Goal: Find contact information: Find contact information

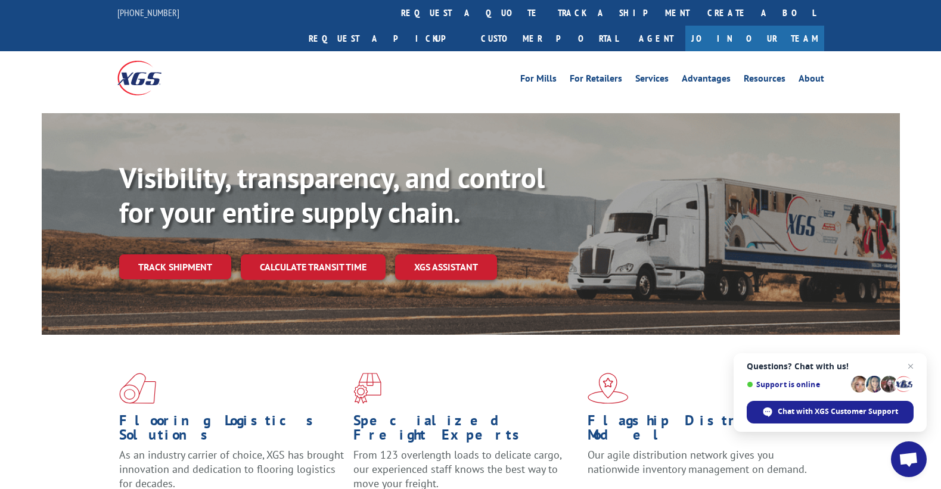
click at [23, 59] on div "For [PERSON_NAME] For Retailers Services Advantages Resources About For [PERSON…" at bounding box center [470, 77] width 941 height 53
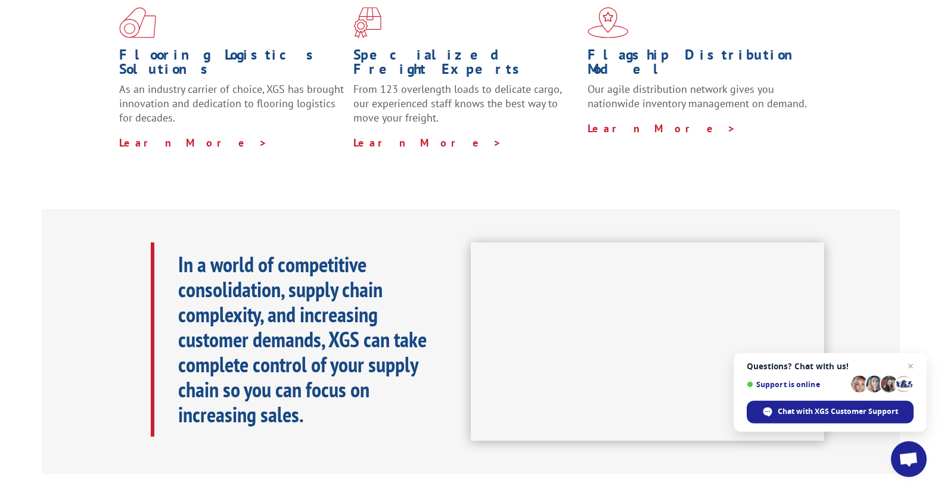
scroll to position [386, 0]
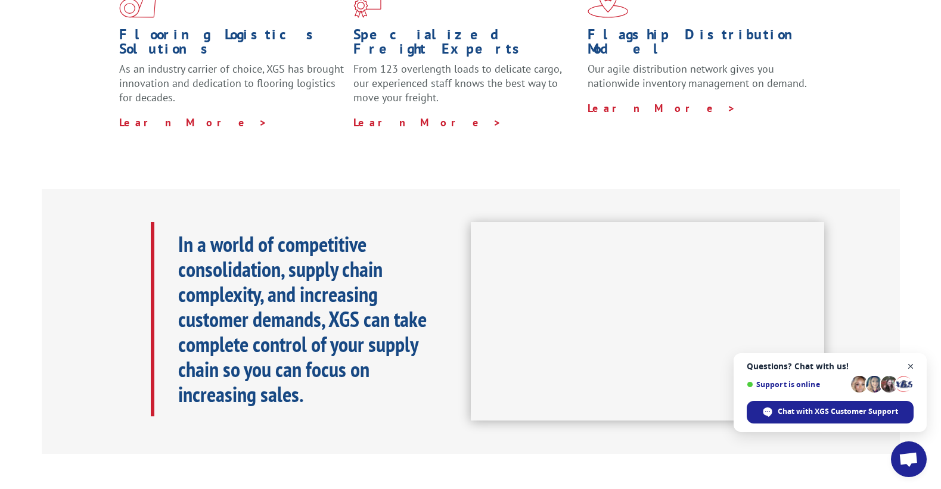
click at [913, 366] on span "Open chat" at bounding box center [910, 366] width 15 height 15
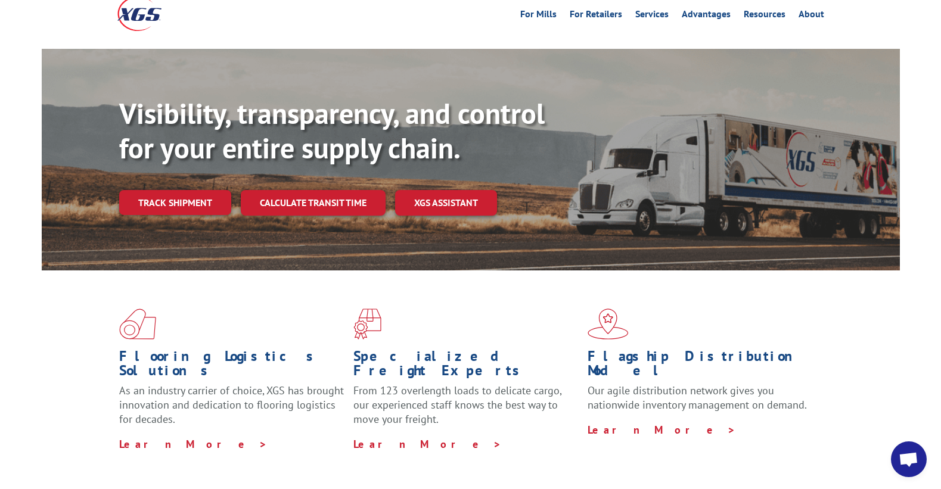
scroll to position [0, 0]
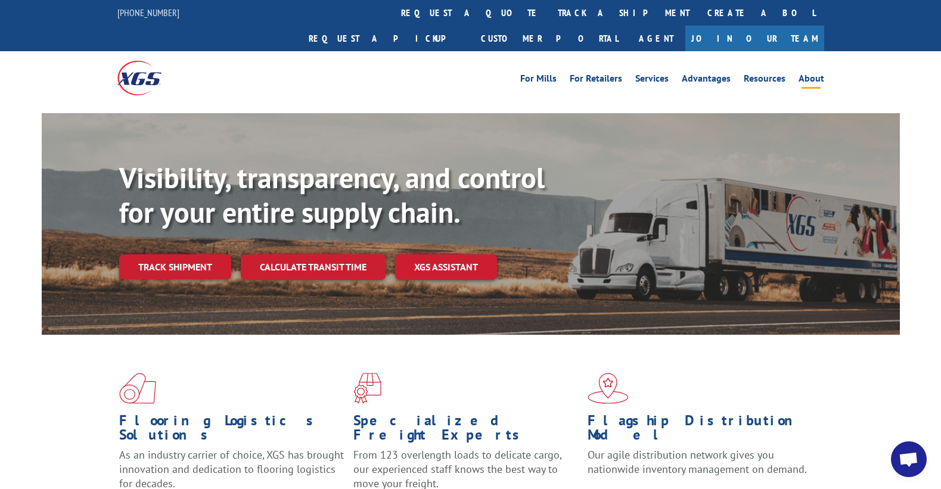
click at [813, 74] on link "About" at bounding box center [811, 80] width 26 height 13
click at [769, 74] on link "Resources" at bounding box center [765, 80] width 42 height 13
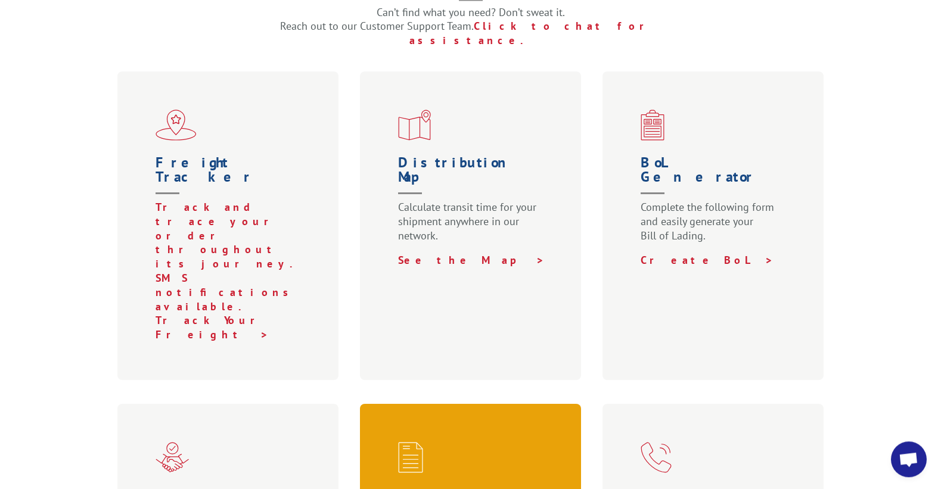
scroll to position [322, 0]
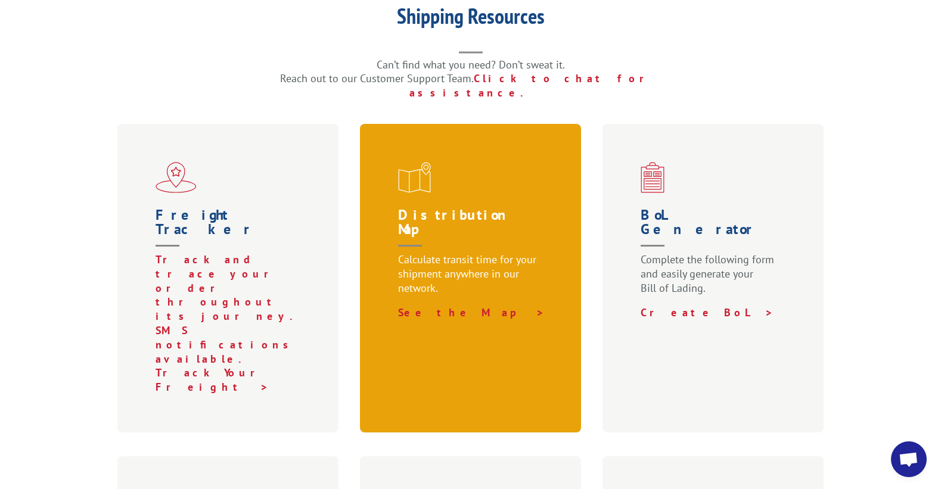
click at [449, 253] on p "Calculate transit time for your shipment anywhere in our network." at bounding box center [473, 279] width 150 height 53
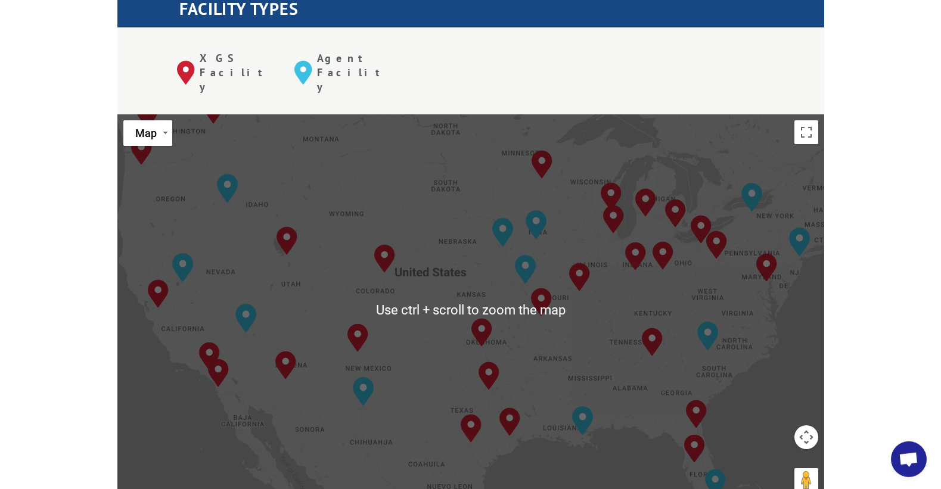
scroll to position [579, 0]
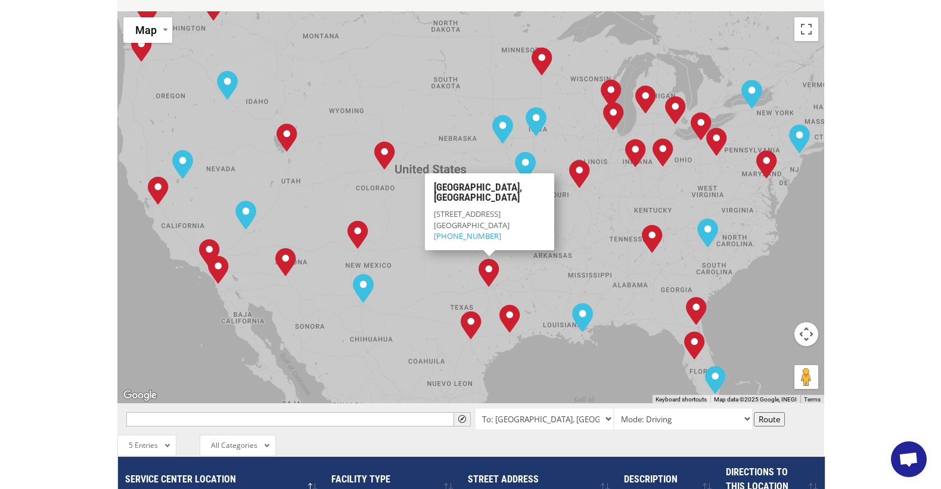
click at [488, 254] on img "Dallas, TX" at bounding box center [489, 273] width 30 height 38
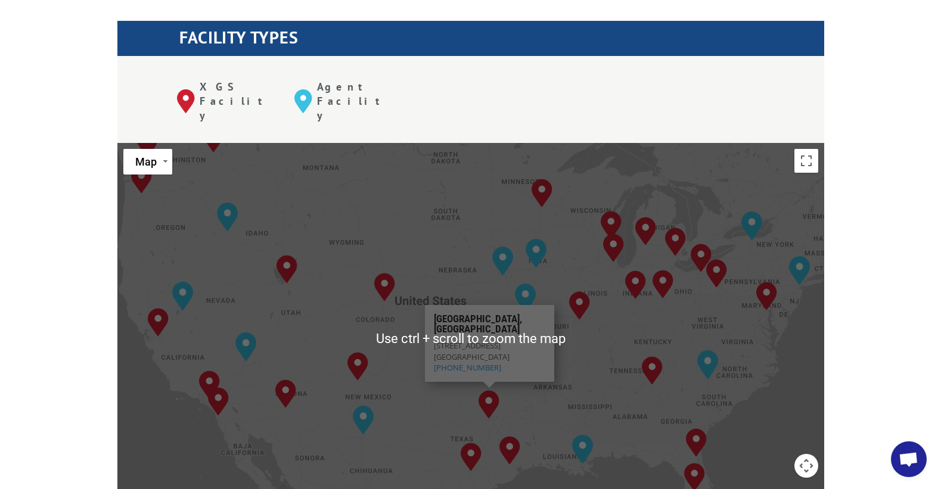
scroll to position [515, 0]
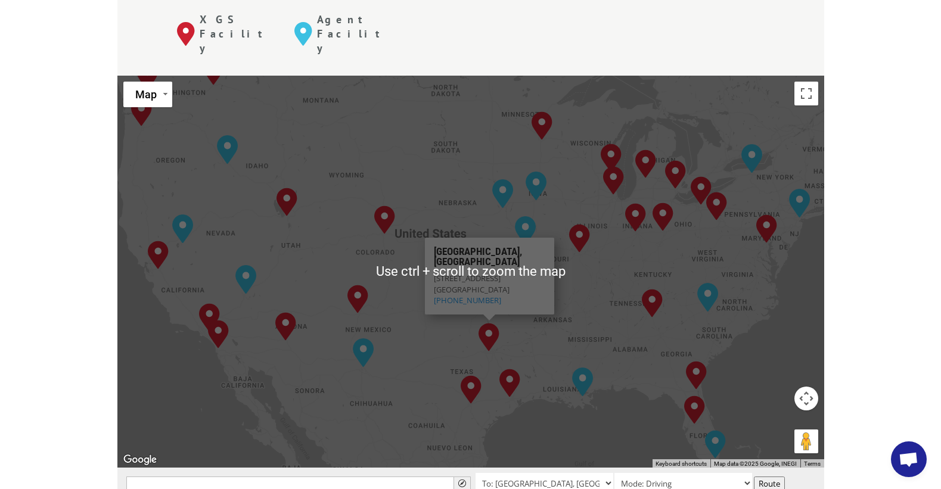
click at [489, 318] on img "Dallas, TX" at bounding box center [489, 337] width 30 height 38
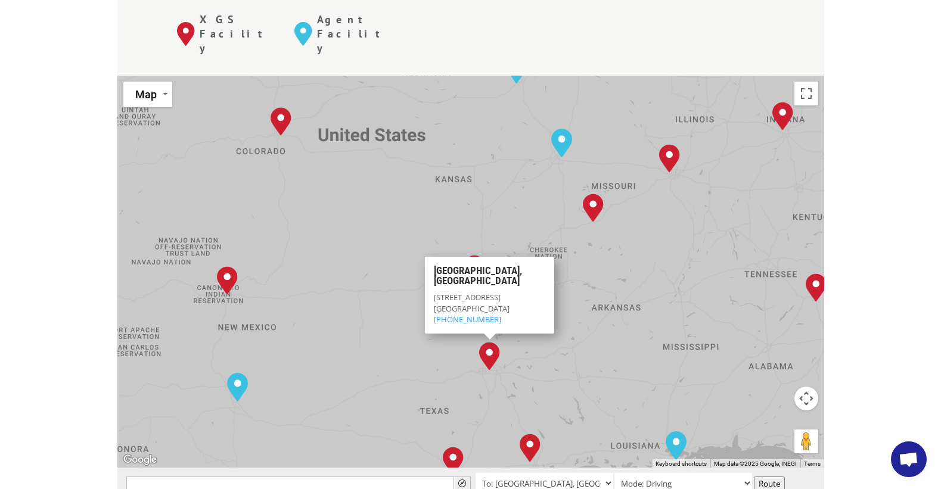
drag, startPoint x: 487, startPoint y: 290, endPoint x: 487, endPoint y: 276, distance: 14.3
click at [487, 337] on img "Dallas, TX" at bounding box center [489, 356] width 30 height 38
drag, startPoint x: 518, startPoint y: 261, endPoint x: 436, endPoint y: 242, distance: 85.0
click at [436, 292] on div "1400 N Hwy 360 Bld 2 Grand Prairie, TX 75050 (817) 424-3707" at bounding box center [489, 308] width 111 height 33
click at [487, 313] on span "(817) 424-3707" at bounding box center [467, 318] width 67 height 11
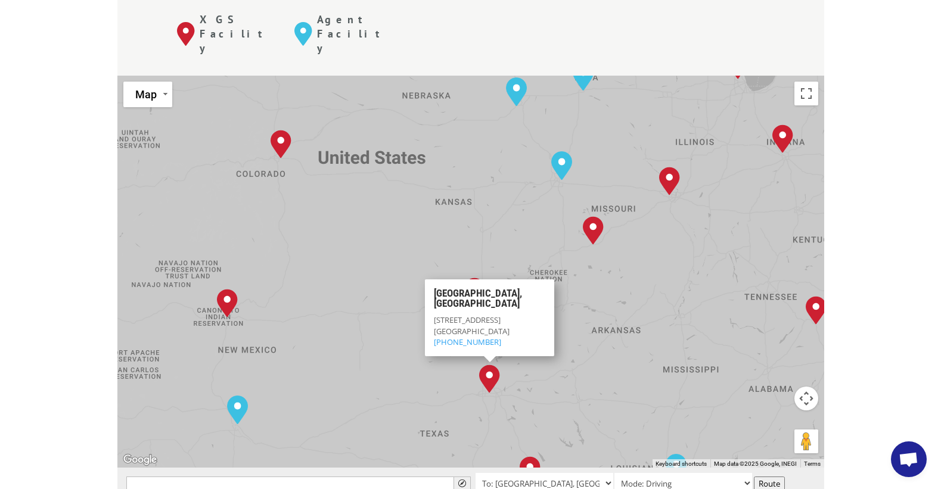
drag, startPoint x: 523, startPoint y: 272, endPoint x: 434, endPoint y: 262, distance: 88.8
click at [434, 315] on div "1400 N Hwy 360 Bld 2 Grand Prairie, TX 75050 (817) 424-3707" at bounding box center [489, 331] width 111 height 33
copy div "1400 N Hwy 360 Bld 2 Grand Prairie, TX 75050"
